Goal: Information Seeking & Learning: Compare options

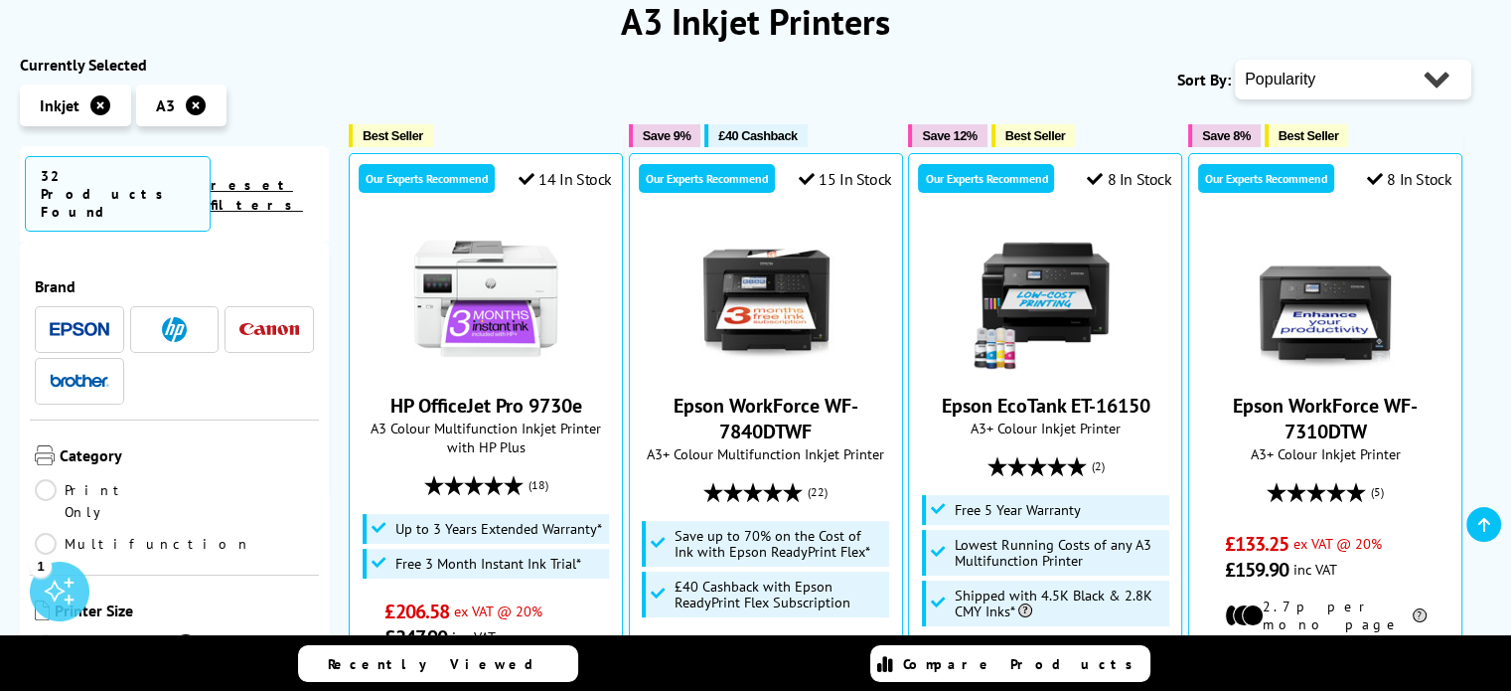
scroll to position [270, 0]
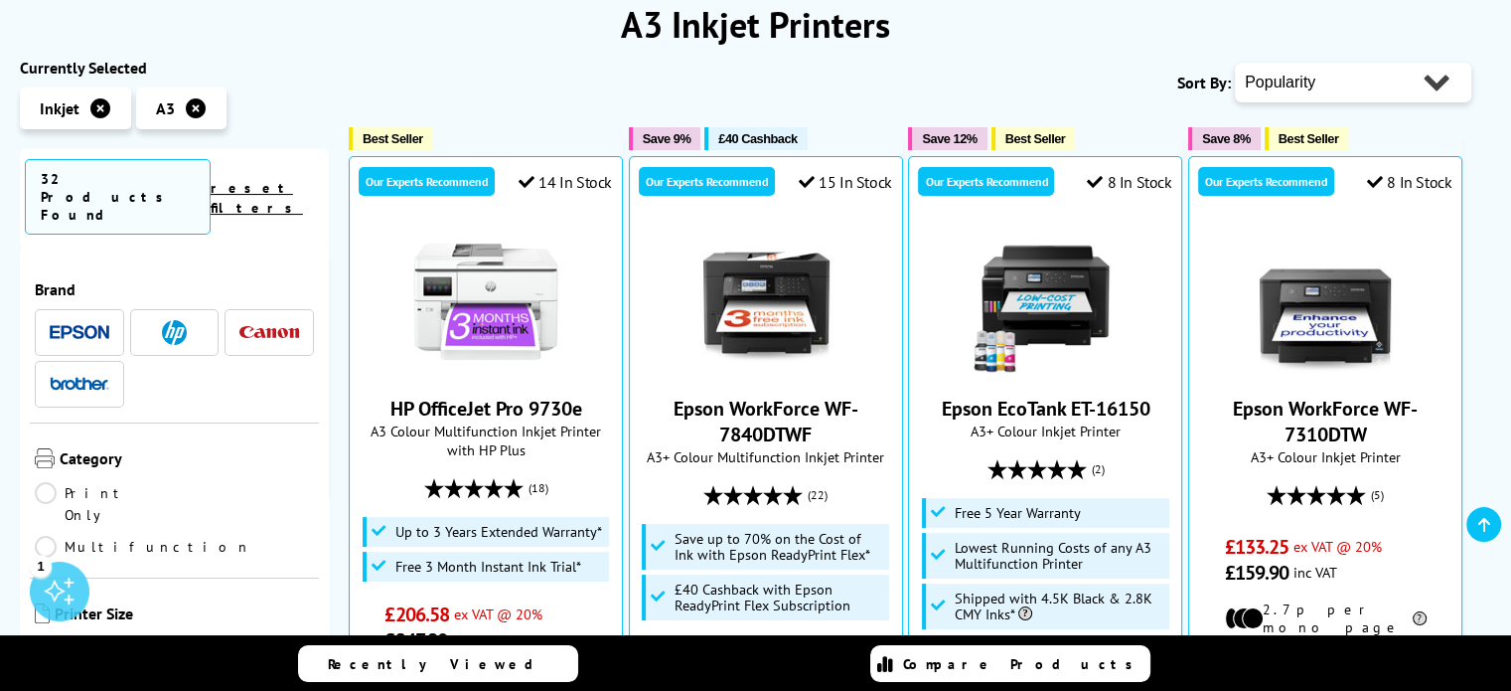
click at [1321, 92] on select "Popularity Rating Price - Low to High Price - High to Low Running Costs - Low t…" at bounding box center [1353, 83] width 236 height 40
select select "Price Ascending"
click at [1235, 63] on select "Popularity Rating Price - Low to High Price - High to Low Running Costs - Low t…" at bounding box center [1353, 83] width 236 height 40
